Goal: Download file/media

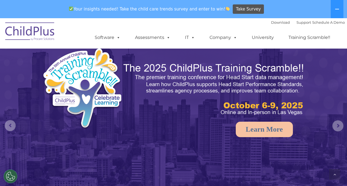
scroll to position [415, 0]
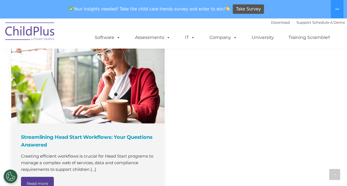
select select "MEDIUM"
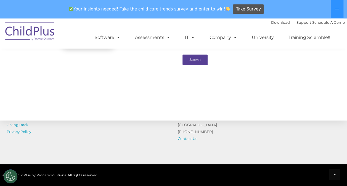
scroll to position [623, 0]
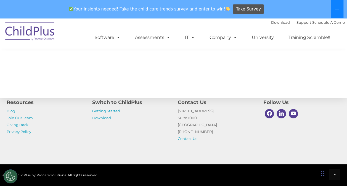
click at [341, 8] on button at bounding box center [336, 9] width 13 height 18
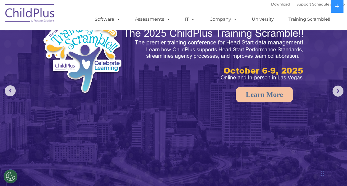
scroll to position [0, 0]
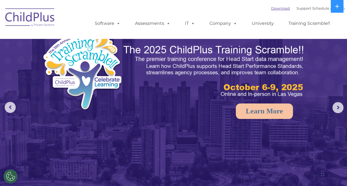
click at [279, 10] on link "Download" at bounding box center [280, 8] width 19 height 4
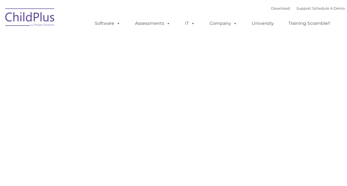
type input ""
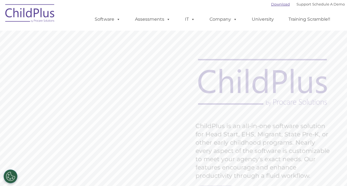
click at [271, 3] on link "Download" at bounding box center [280, 4] width 19 height 4
